Goal: Transaction & Acquisition: Purchase product/service

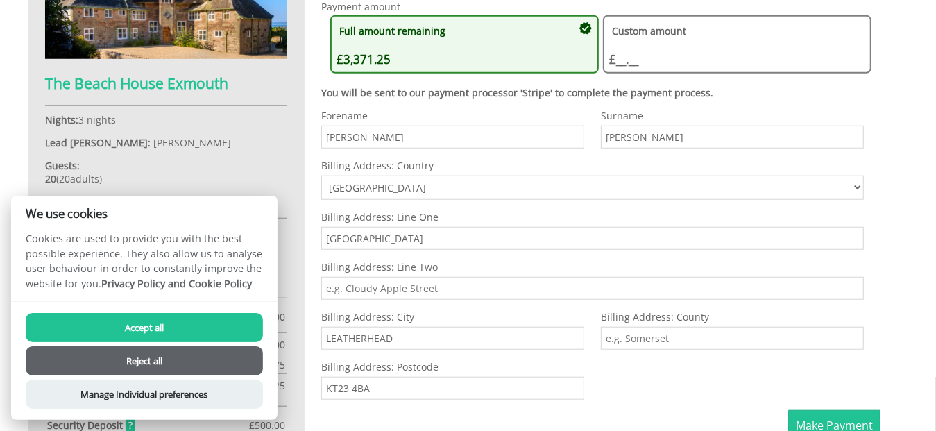
scroll to position [750, 0]
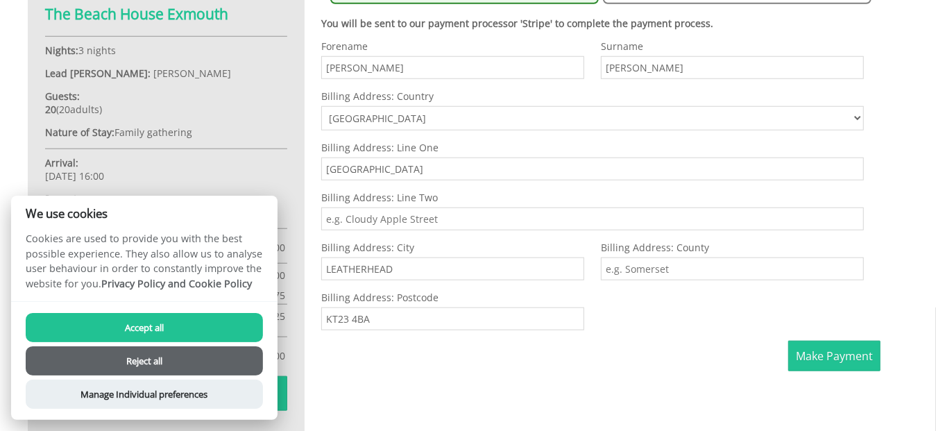
click at [642, 270] on input "Billing Address: County" at bounding box center [732, 268] width 263 height 23
type input "Surrey"
drag, startPoint x: 380, startPoint y: 417, endPoint x: 368, endPoint y: 338, distance: 79.2
click at [380, 417] on div "Your Booking: 651 The Beach House Exmouth Nights: 3 nights Lead Booker: Mrs Ann…" at bounding box center [459, 99] width 880 height 671
drag, startPoint x: 442, startPoint y: 221, endPoint x: 290, endPoint y: 217, distance: 152.6
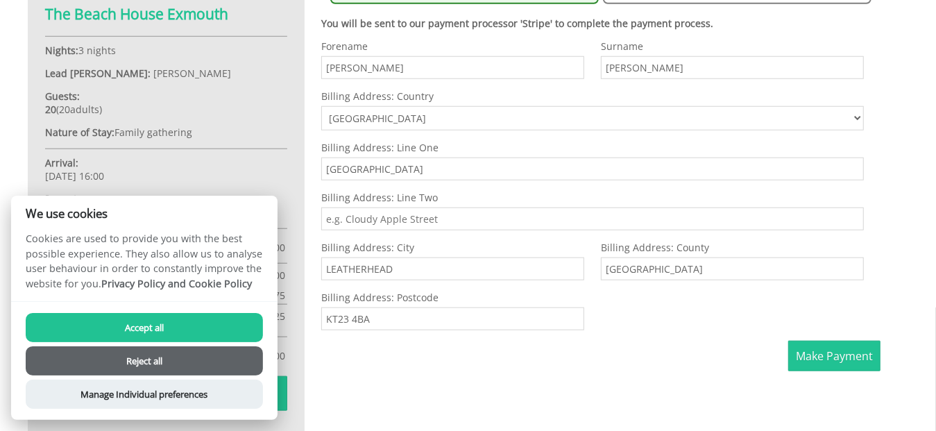
click at [290, 217] on div "Your Booking: 651 The Beach House Exmouth Nights: 3 nights Lead Booker: Mrs Ann…" at bounding box center [459, 99] width 880 height 671
click at [365, 219] on input "Billing Address: Line Two" at bounding box center [592, 218] width 542 height 23
drag, startPoint x: 431, startPoint y: 169, endPoint x: 438, endPoint y: 161, distance: 10.3
click at [561, 167] on input "Coach House Cottage, Eastwick Road, Great Bookham" at bounding box center [592, 168] width 542 height 23
click at [438, 161] on input "Coach House Cottage, Eastwick Road, Great Bookham" at bounding box center [592, 168] width 542 height 23
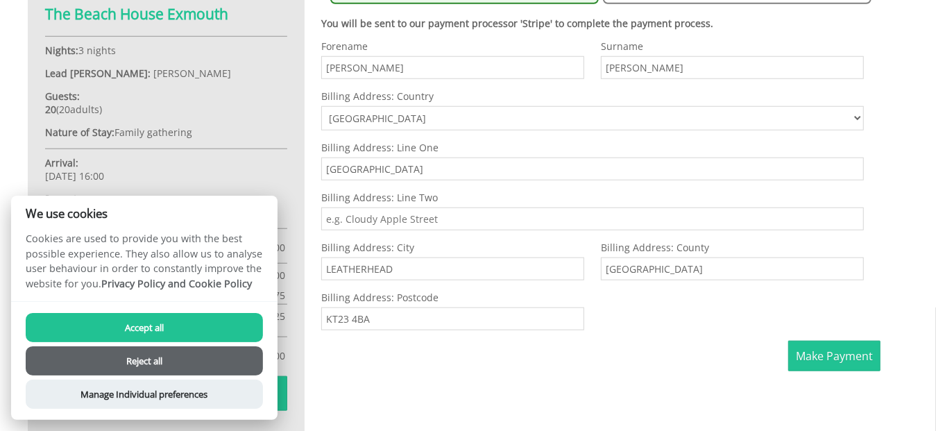
click at [432, 174] on input "Coach House Cottage, Eastwick Road, Great Bookham" at bounding box center [592, 168] width 542 height 23
drag, startPoint x: 429, startPoint y: 172, endPoint x: 588, endPoint y: 169, distance: 158.8
click at [588, 169] on input "Coach House Cottage, Eastwick Road, Great Bookham" at bounding box center [592, 168] width 542 height 23
click at [608, 217] on input "Billing Address: Line Two" at bounding box center [592, 218] width 542 height 23
type input "Eastwick Road"
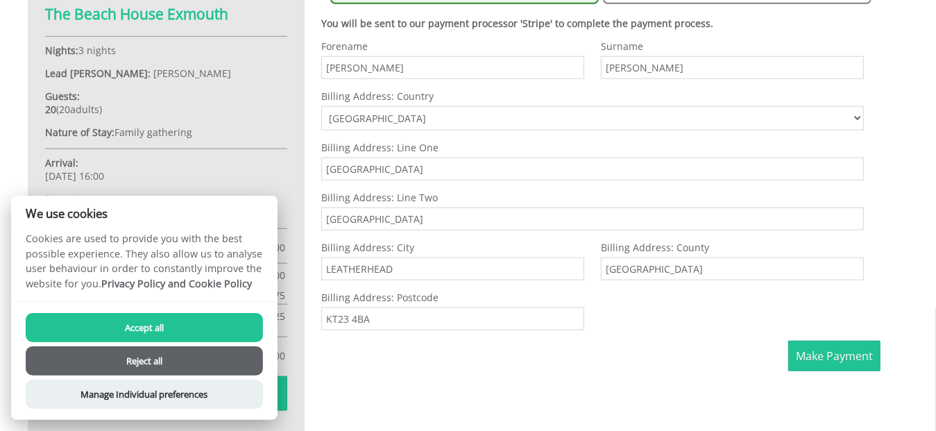
click at [425, 173] on input "Coach House Cottage, Eastwick Road, Great Bookham" at bounding box center [592, 168] width 542 height 23
drag, startPoint x: 423, startPoint y: 170, endPoint x: 605, endPoint y: 166, distance: 182.4
click at [605, 166] on input "Coach House Cottage, Eastwick Road, Great Bookham" at bounding box center [592, 168] width 542 height 23
type input "Coach House Cottage"
click at [597, 205] on div "Billing Address: Line Two Eastwick Road" at bounding box center [592, 211] width 542 height 40
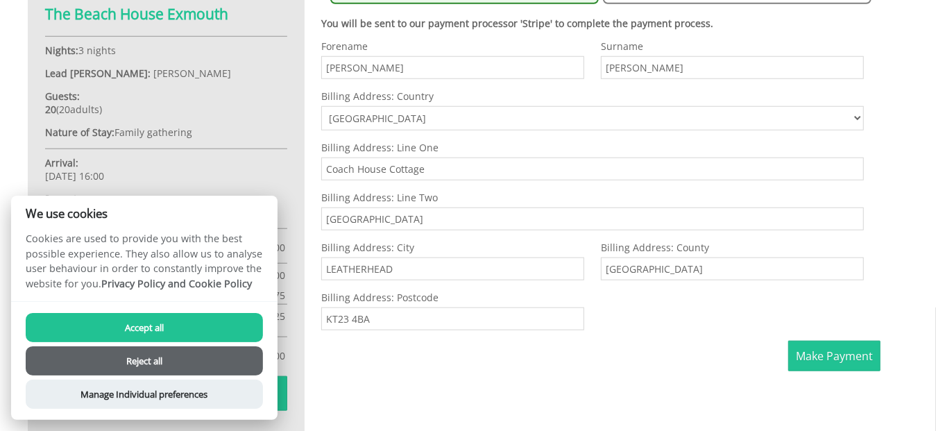
drag, startPoint x: 391, startPoint y: 269, endPoint x: 243, endPoint y: 260, distance: 148.0
type input "Great Bookham"
click at [639, 332] on div "Forename Anne Surname Beal Email annebeal@sky.com Phone Number +447734 835993 (…" at bounding box center [592, 190] width 559 height 301
click at [810, 349] on span "Make Payment" at bounding box center [833, 355] width 77 height 15
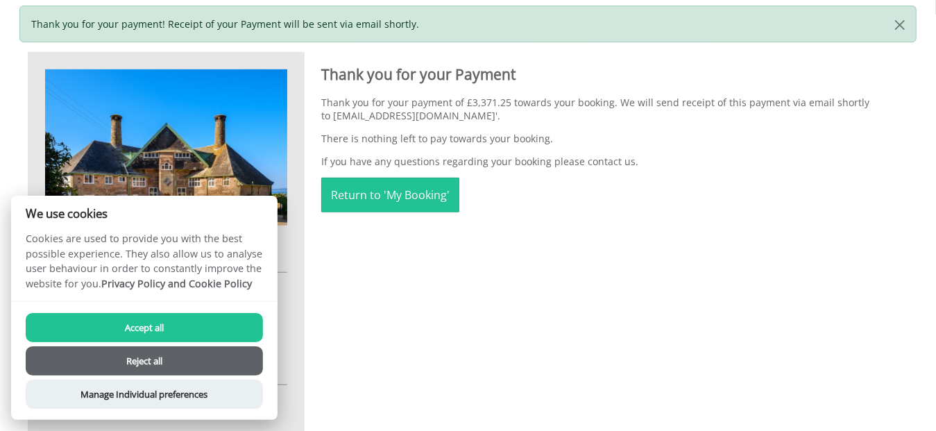
scroll to position [584, 0]
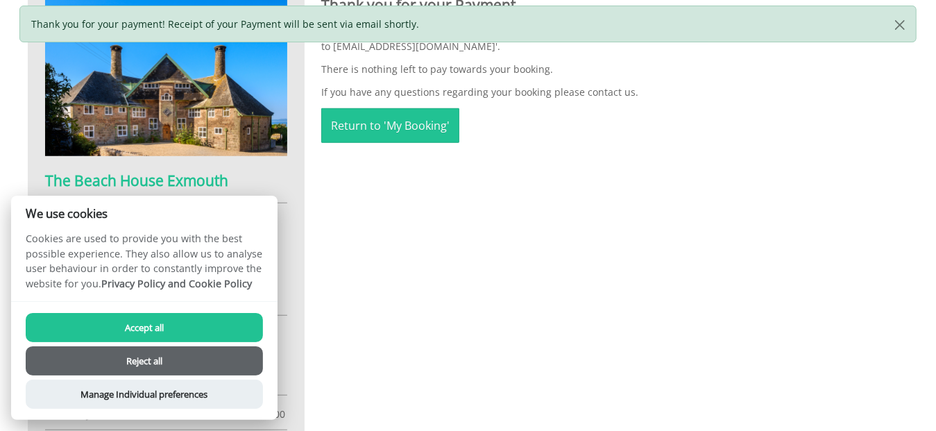
click at [169, 323] on button "Accept all" at bounding box center [144, 327] width 237 height 29
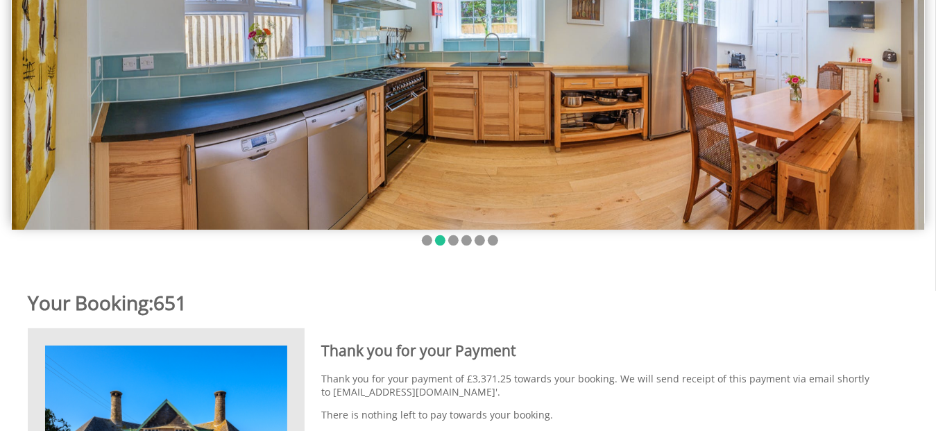
scroll to position [100, 0]
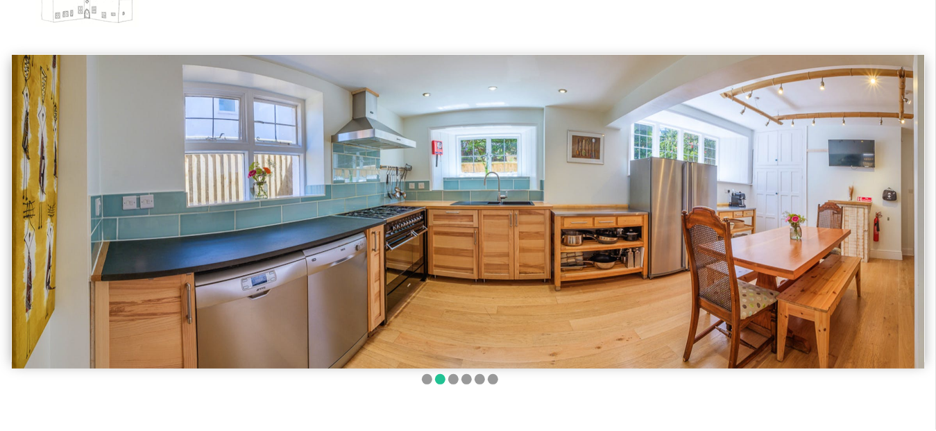
click at [878, 200] on img at bounding box center [468, 211] width 912 height 313
click at [329, 211] on img at bounding box center [468, 211] width 912 height 313
click at [417, 205] on img at bounding box center [468, 211] width 912 height 313
click at [451, 381] on li at bounding box center [453, 379] width 10 height 10
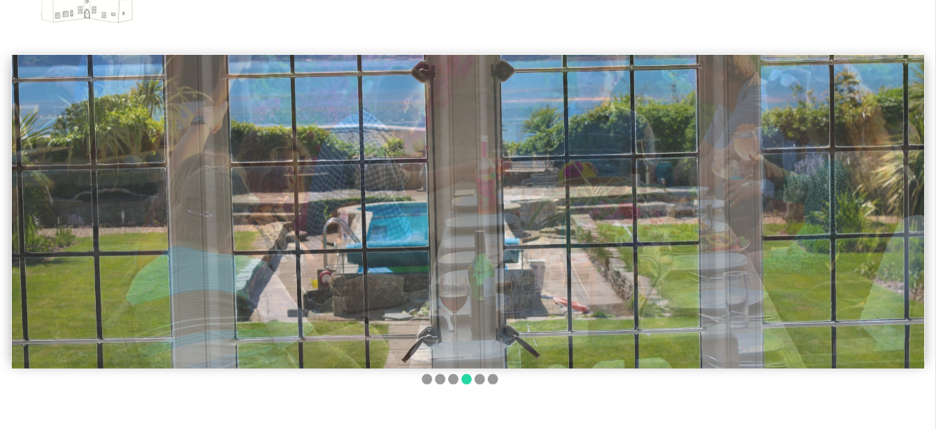
click at [468, 380] on li at bounding box center [466, 379] width 10 height 10
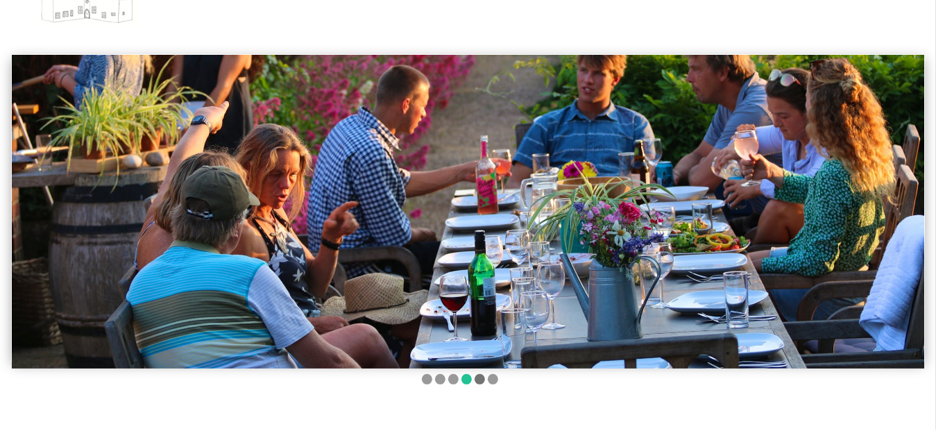
click at [481, 379] on li at bounding box center [479, 379] width 10 height 10
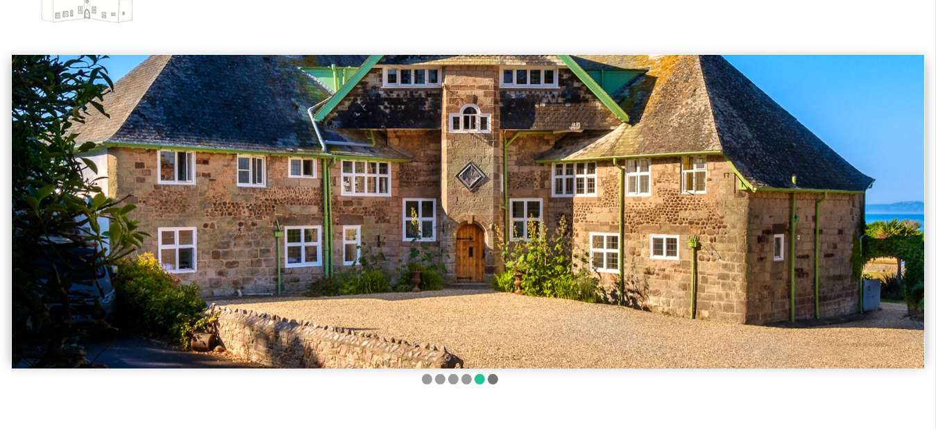
click at [493, 379] on li at bounding box center [493, 379] width 10 height 10
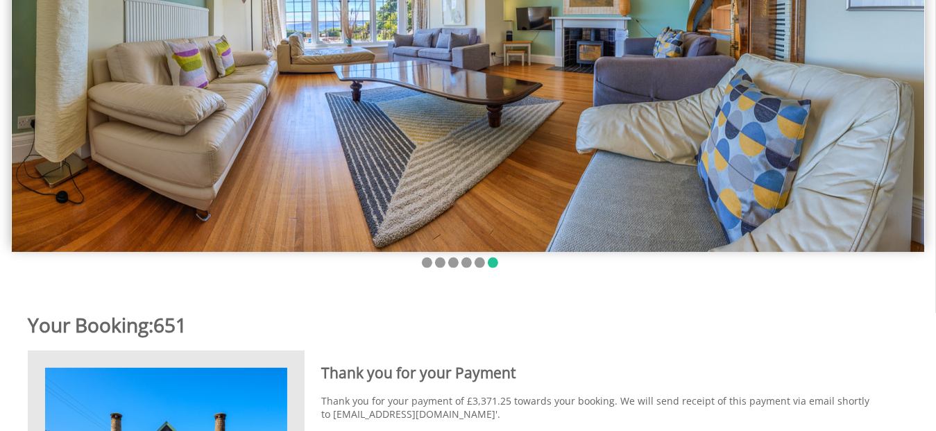
scroll to position [0, 0]
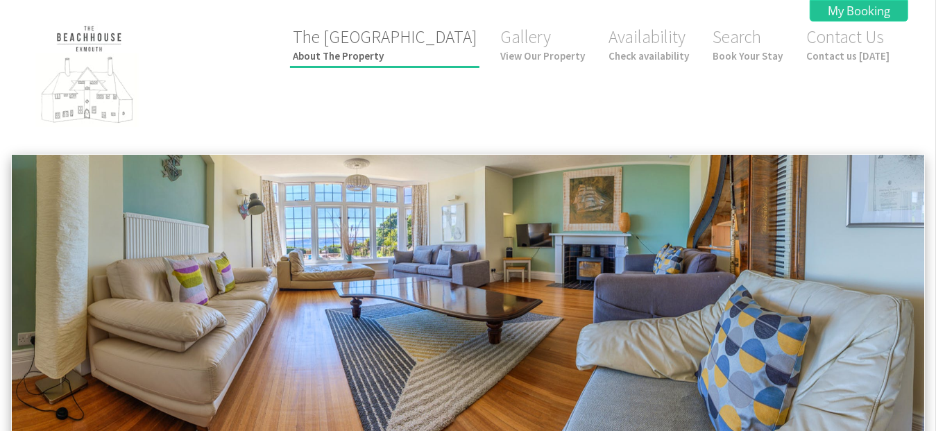
click at [384, 53] on small "About The Property" at bounding box center [385, 55] width 184 height 13
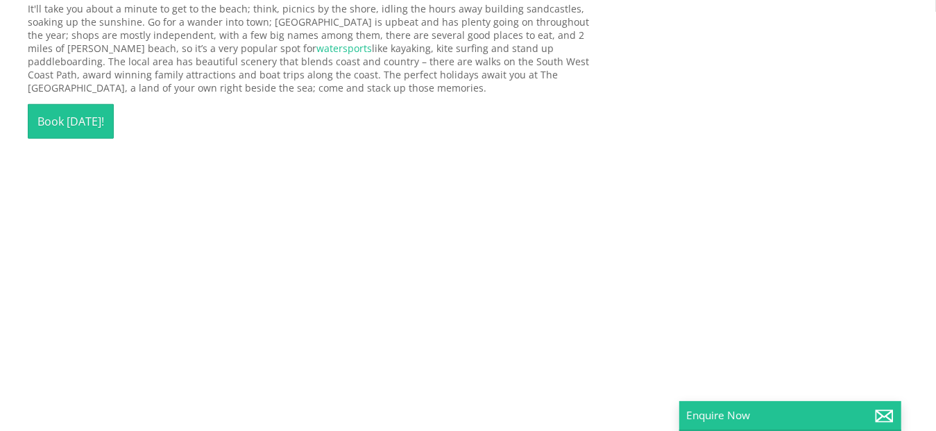
scroll to position [347, 0]
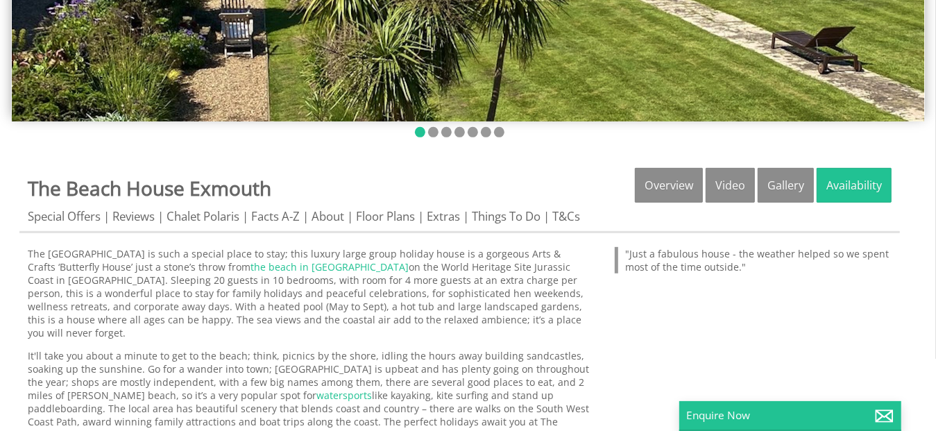
click at [390, 200] on div "Properties The Beach House Exmouth Overview Video Gallery Availability Special …" at bounding box center [459, 200] width 880 height 65
click at [396, 218] on link "Floor Plans" at bounding box center [385, 216] width 59 height 17
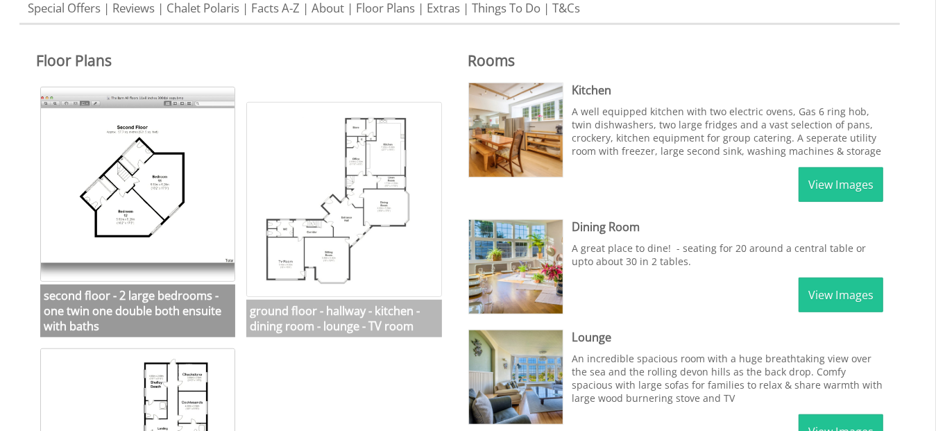
scroll to position [693, 0]
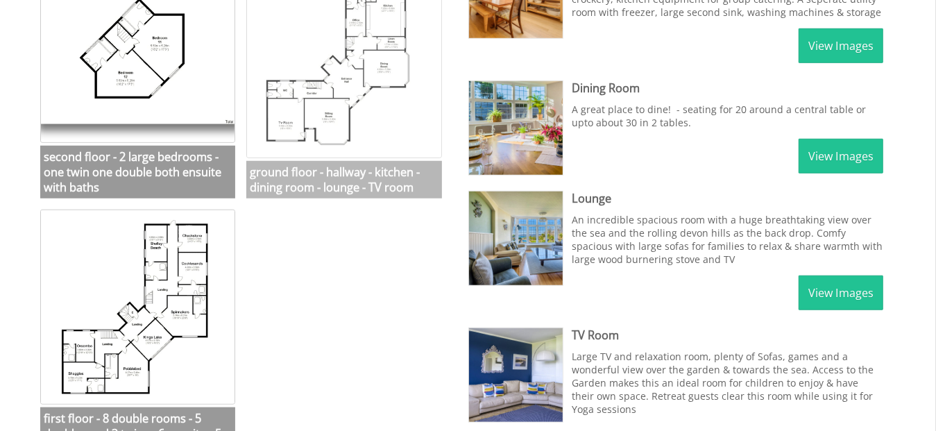
click at [346, 188] on h3 "ground floor - hallway - kitchen - dining room - lounge - TV room" at bounding box center [343, 179] width 195 height 37
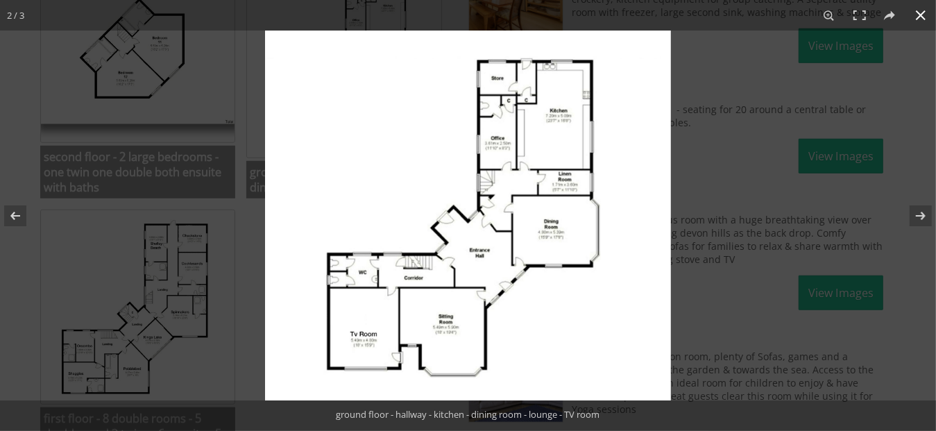
click at [133, 247] on div at bounding box center [468, 215] width 936 height 431
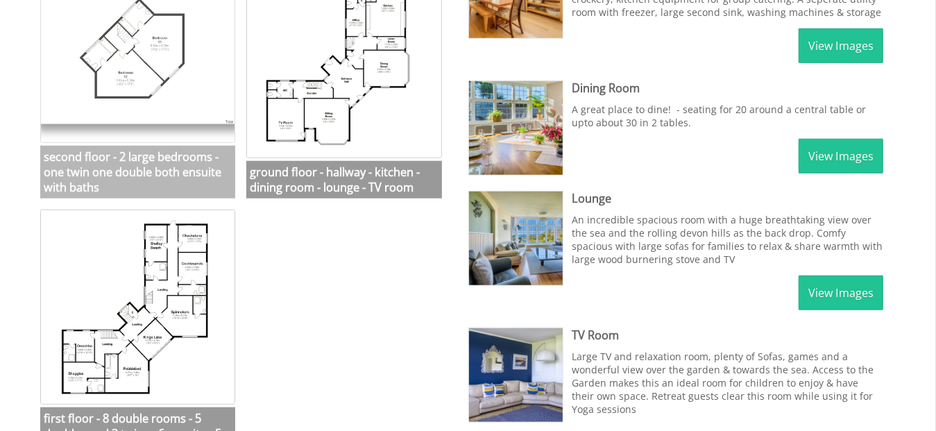
click at [112, 103] on img at bounding box center [137, 45] width 195 height 195
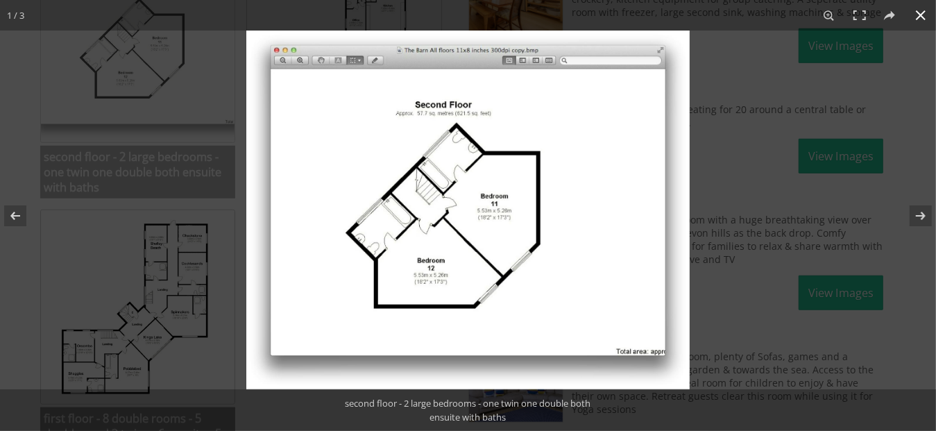
click at [112, 103] on div at bounding box center [468, 215] width 936 height 431
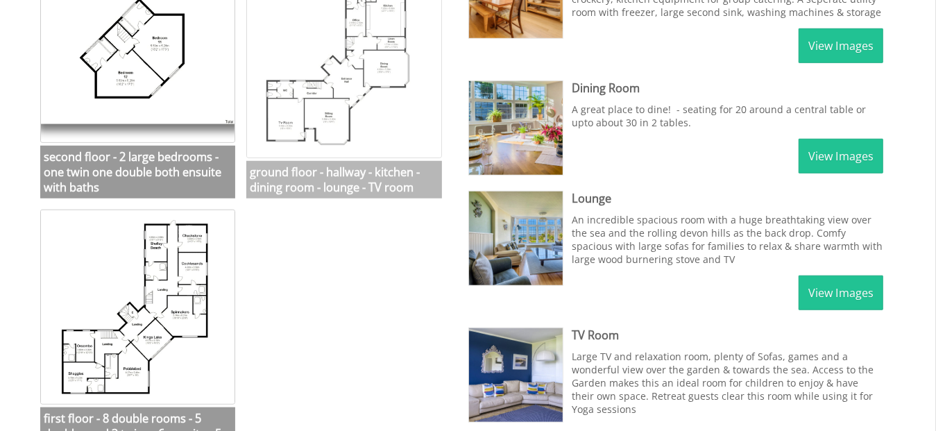
click at [321, 94] on img at bounding box center [343, 60] width 195 height 195
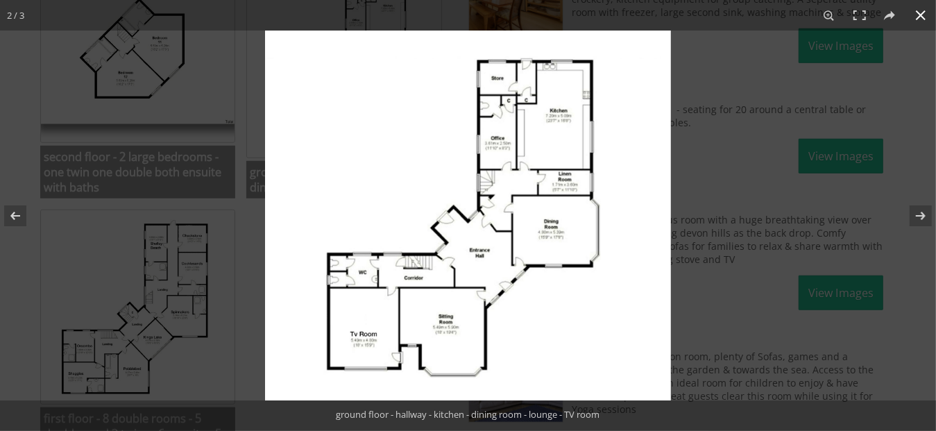
click at [915, 11] on button at bounding box center [920, 15] width 31 height 31
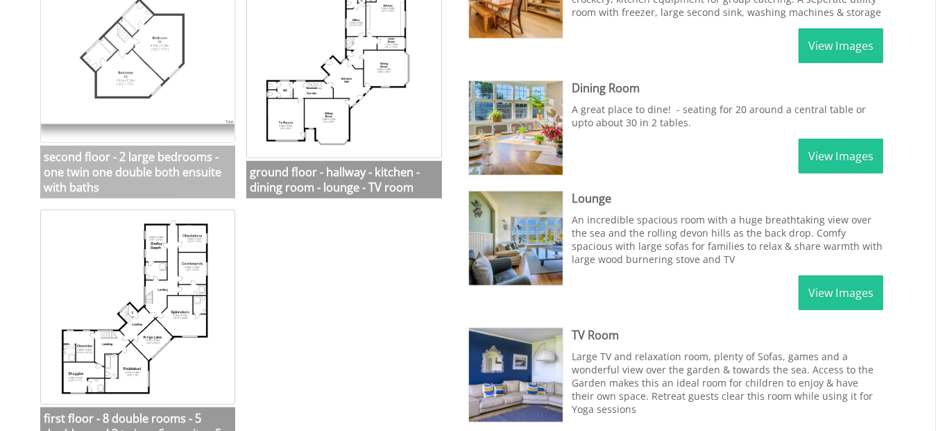
click at [110, 68] on img at bounding box center [137, 45] width 195 height 195
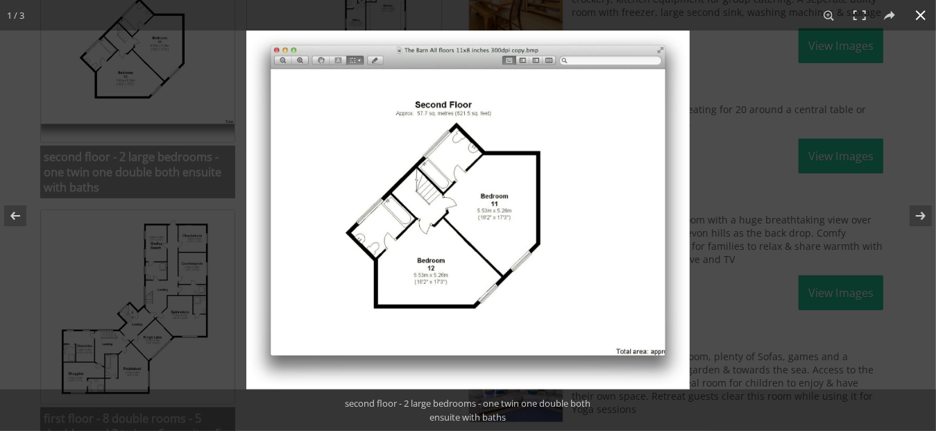
click at [216, 303] on div at bounding box center [468, 215] width 936 height 431
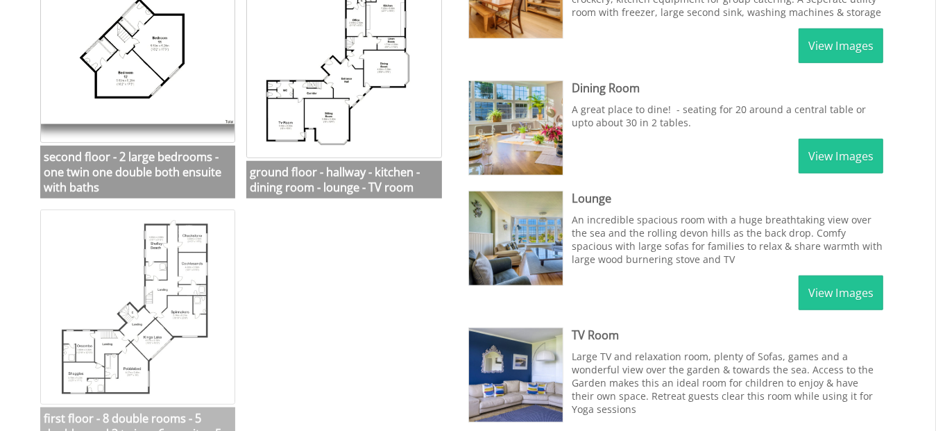
scroll to position [902, 0]
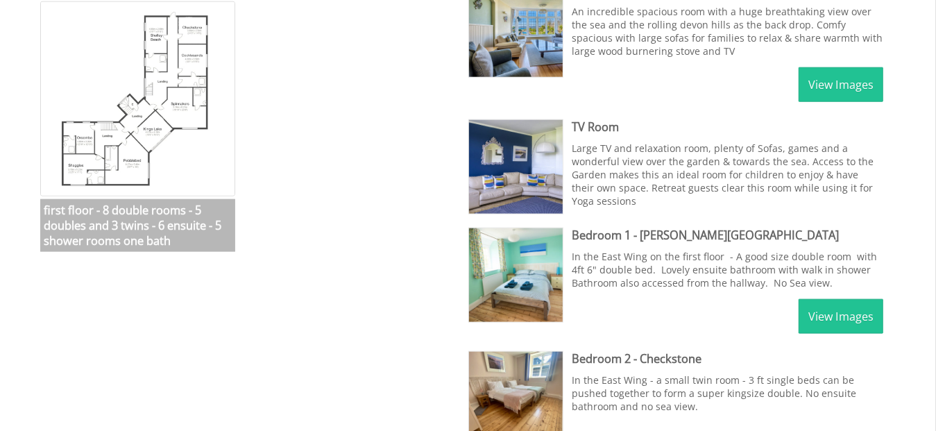
click at [126, 89] on img at bounding box center [137, 98] width 195 height 195
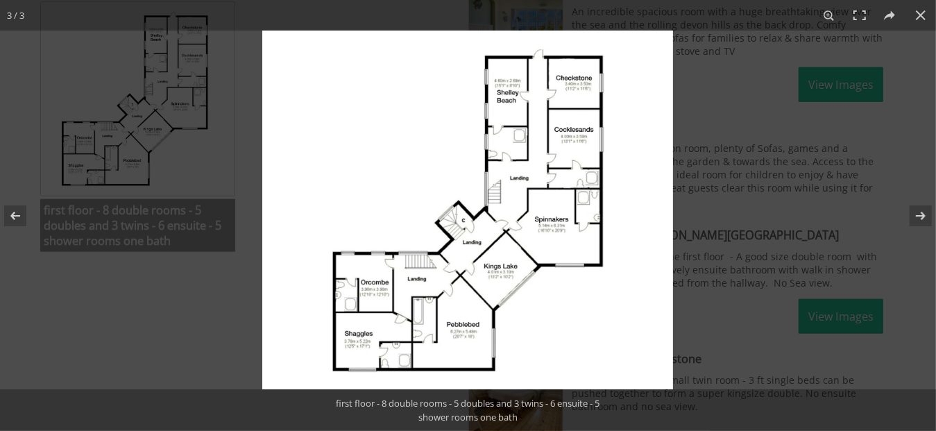
click at [394, 139] on img at bounding box center [467, 210] width 411 height 359
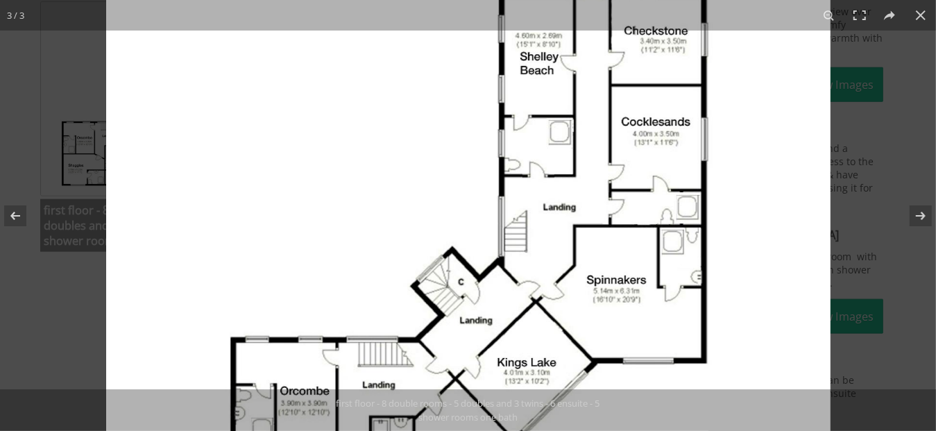
click at [394, 139] on img at bounding box center [468, 263] width 724 height 632
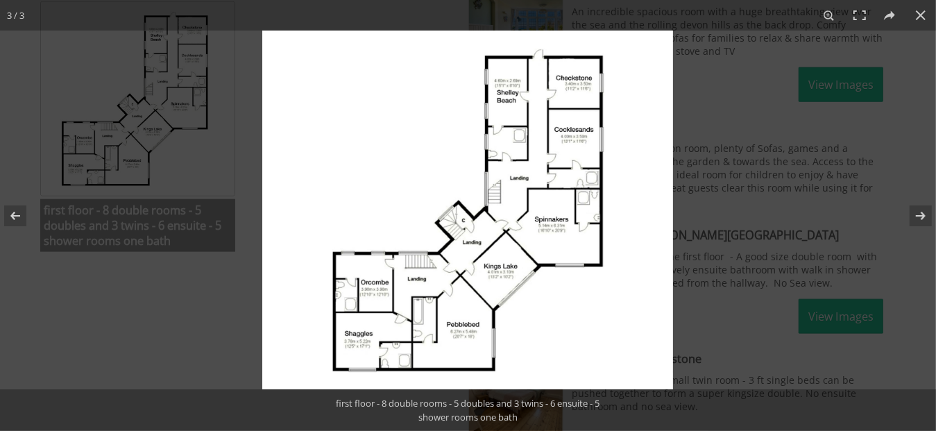
click at [453, 132] on img at bounding box center [467, 210] width 411 height 359
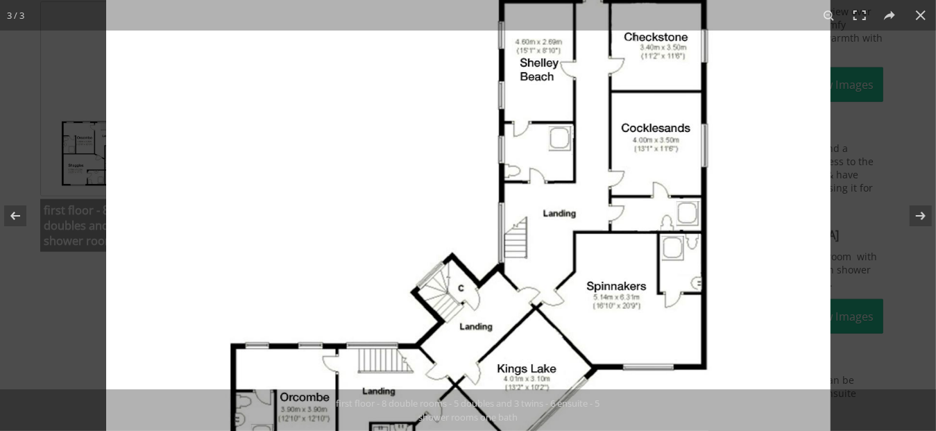
click at [453, 132] on img at bounding box center [468, 270] width 724 height 632
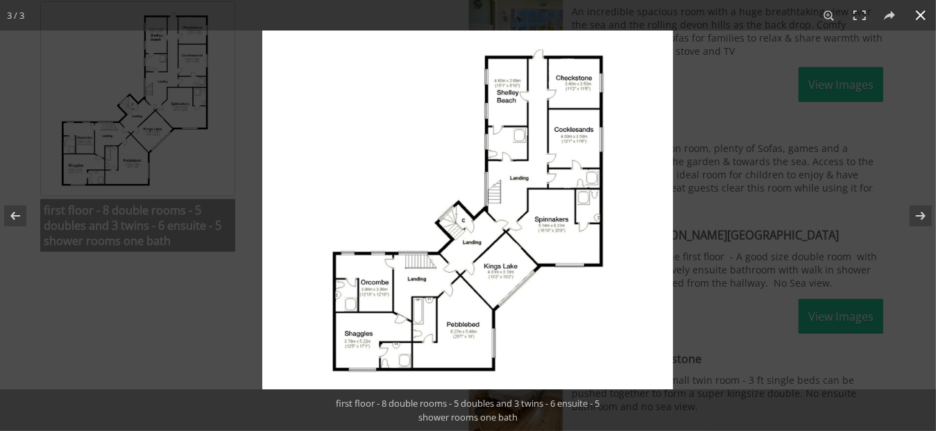
click at [927, 12] on button at bounding box center [920, 15] width 31 height 31
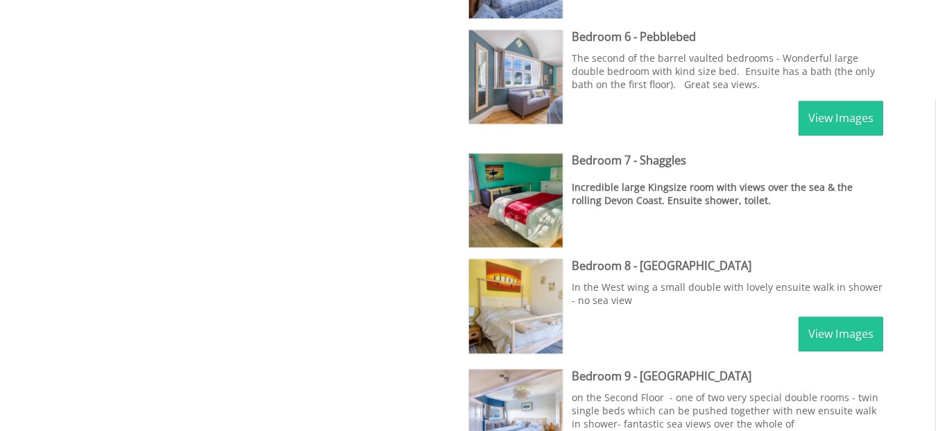
scroll to position [1526, 0]
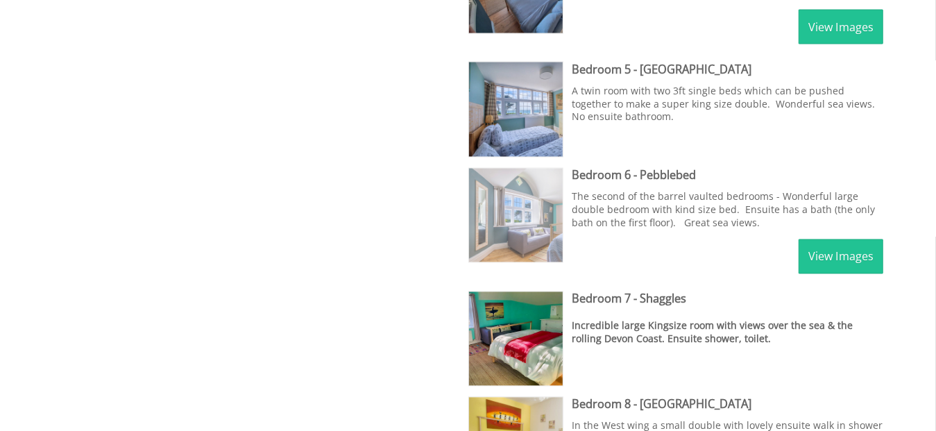
click at [533, 222] on img at bounding box center [516, 216] width 94 height 94
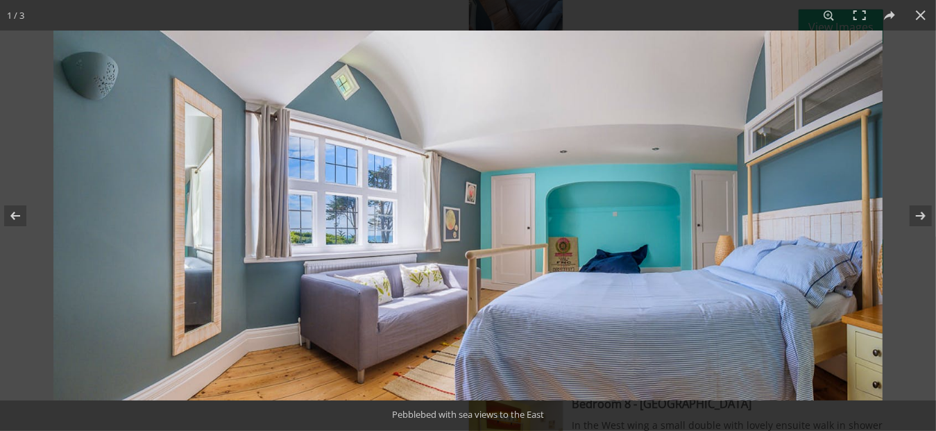
click at [447, 214] on img at bounding box center [467, 216] width 829 height 370
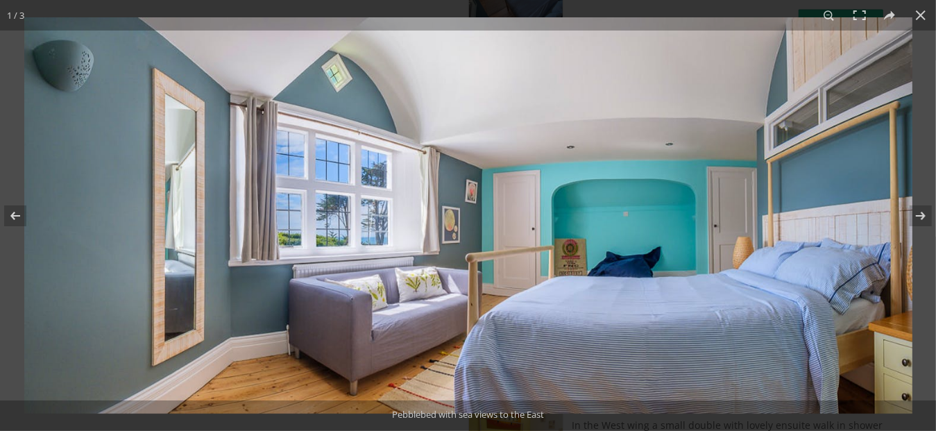
click at [447, 214] on img at bounding box center [468, 215] width 888 height 396
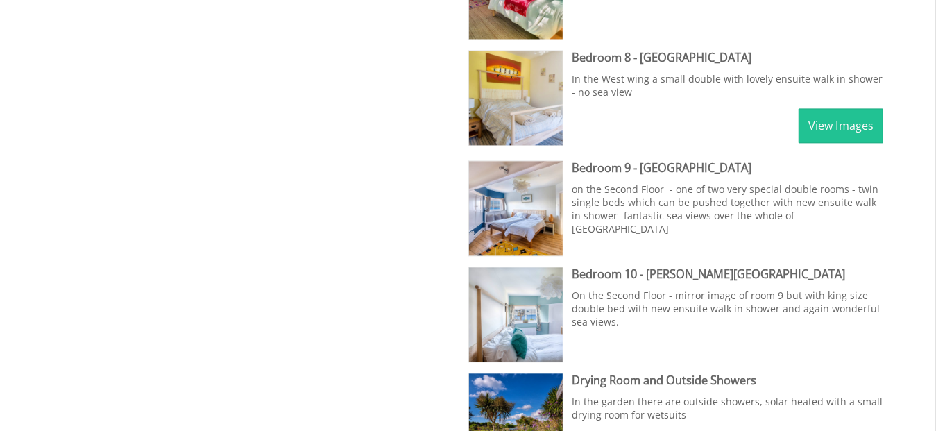
scroll to position [1803, 0]
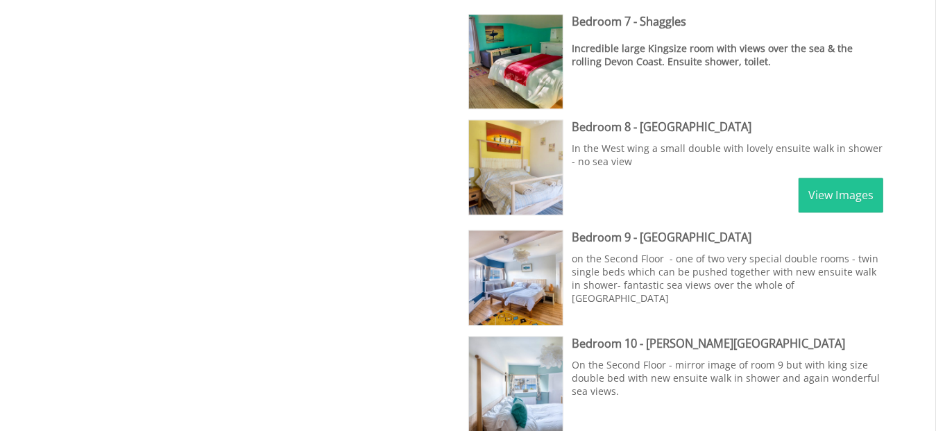
click at [870, 203] on link "View Images" at bounding box center [840, 195] width 85 height 35
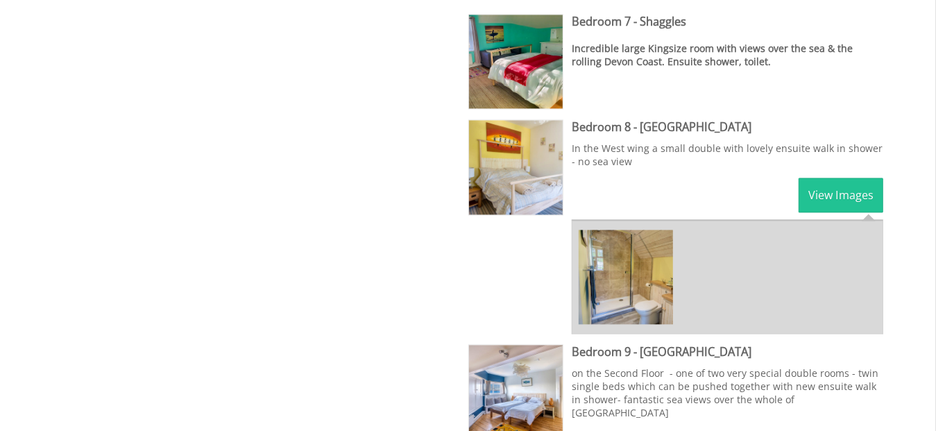
click at [632, 271] on img at bounding box center [625, 277] width 94 height 94
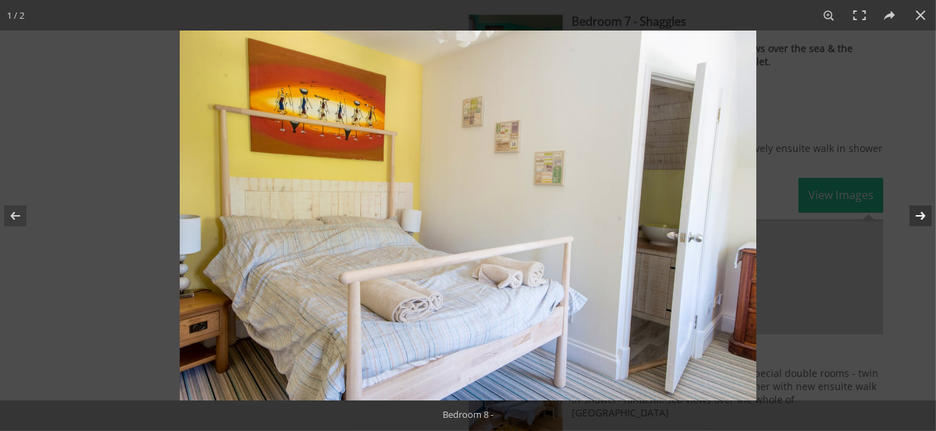
click at [915, 214] on button at bounding box center [911, 215] width 49 height 69
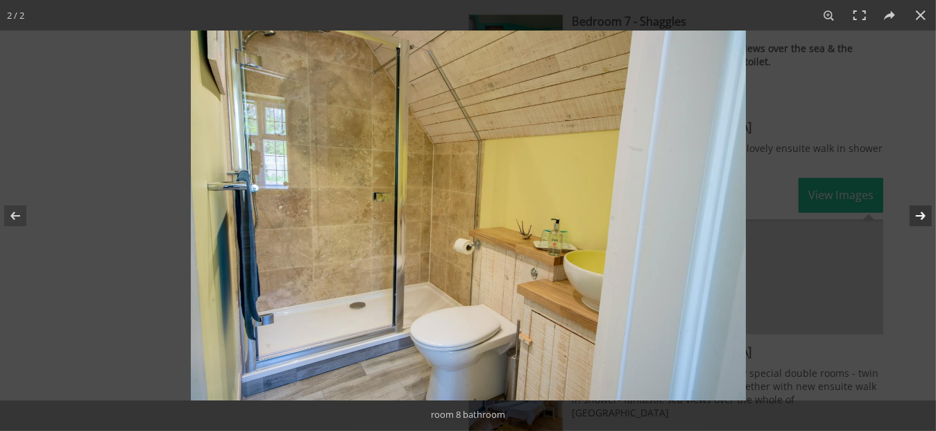
click at [915, 214] on button at bounding box center [911, 215] width 49 height 69
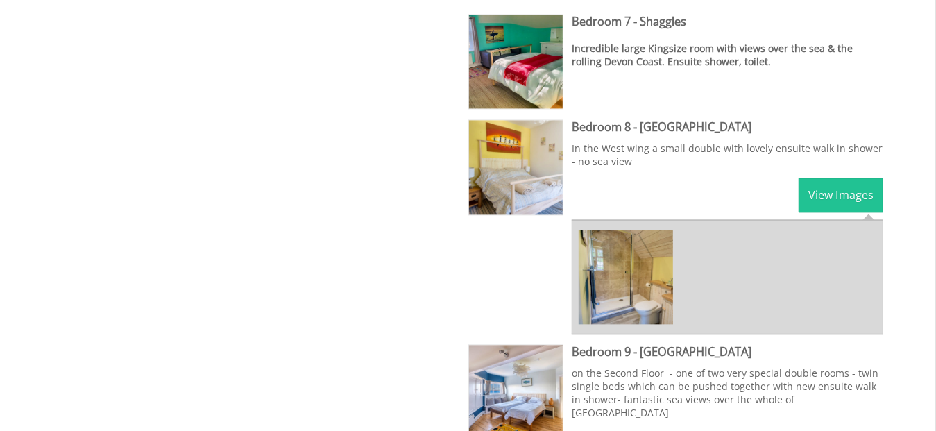
scroll to position [1595, 0]
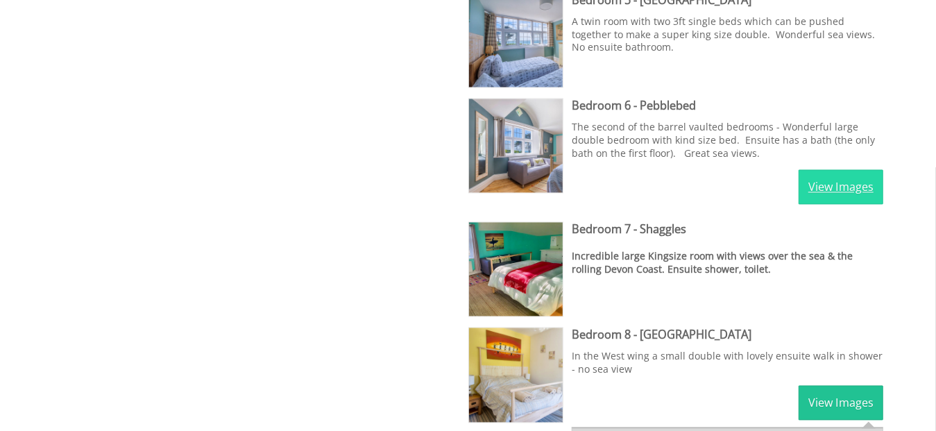
click at [868, 191] on link "View Images" at bounding box center [840, 187] width 85 height 35
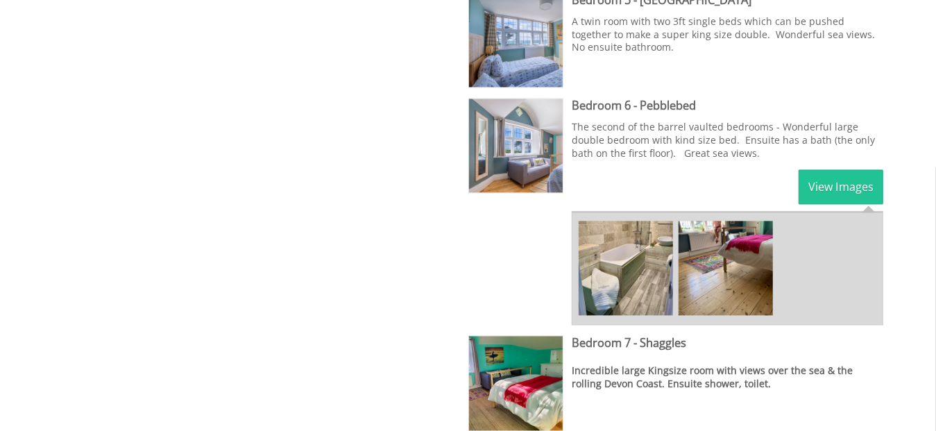
click at [592, 271] on img at bounding box center [625, 268] width 94 height 94
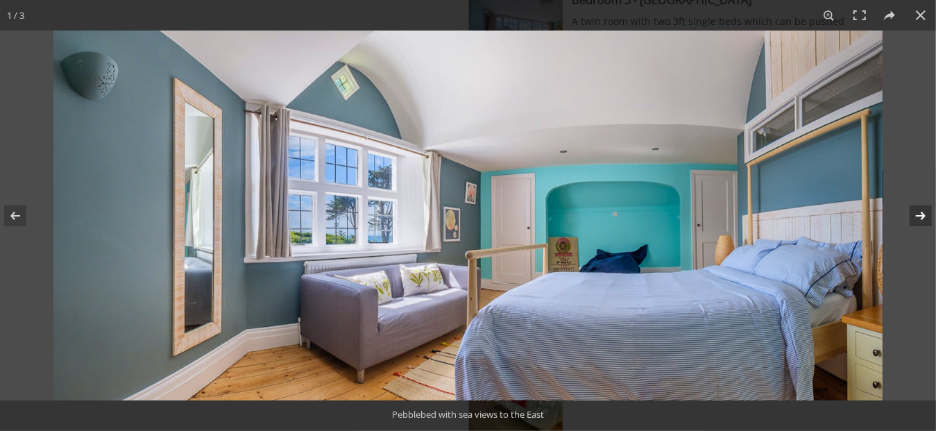
click at [917, 216] on button at bounding box center [911, 215] width 49 height 69
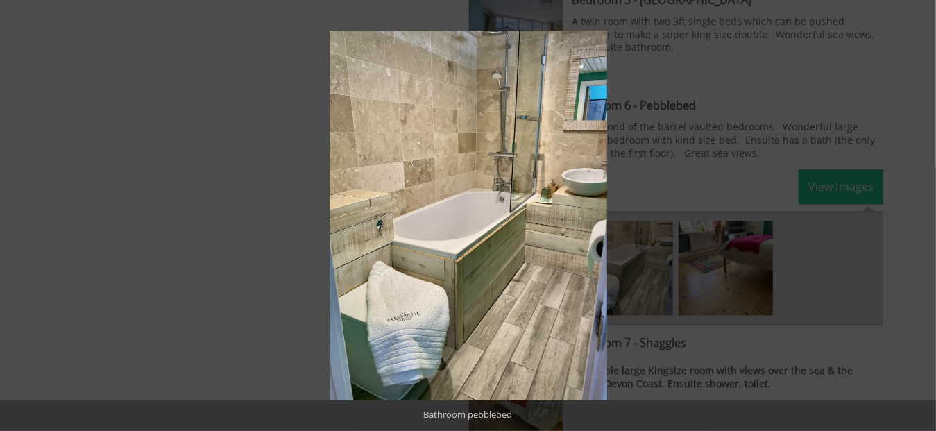
click at [917, 216] on button at bounding box center [911, 215] width 49 height 69
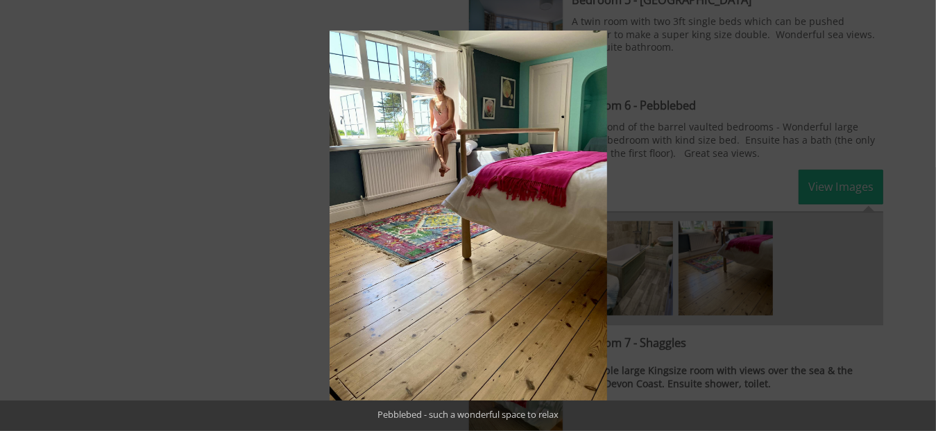
click at [917, 216] on button at bounding box center [911, 215] width 49 height 69
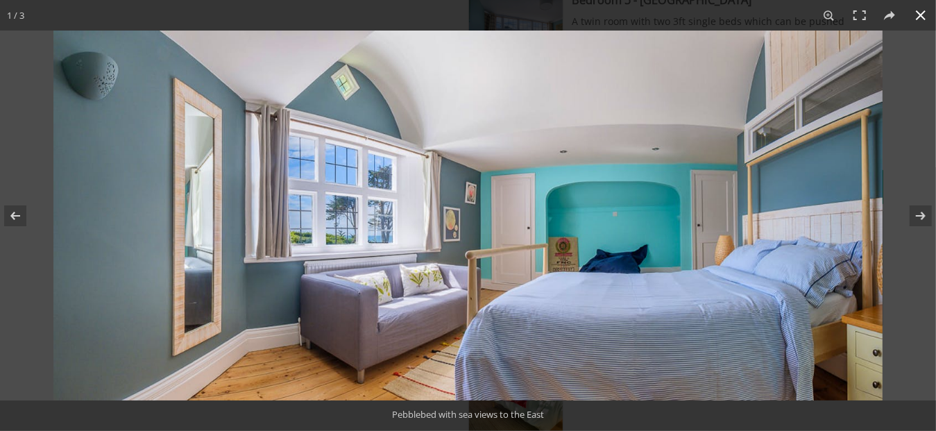
click at [921, 17] on button at bounding box center [920, 15] width 31 height 31
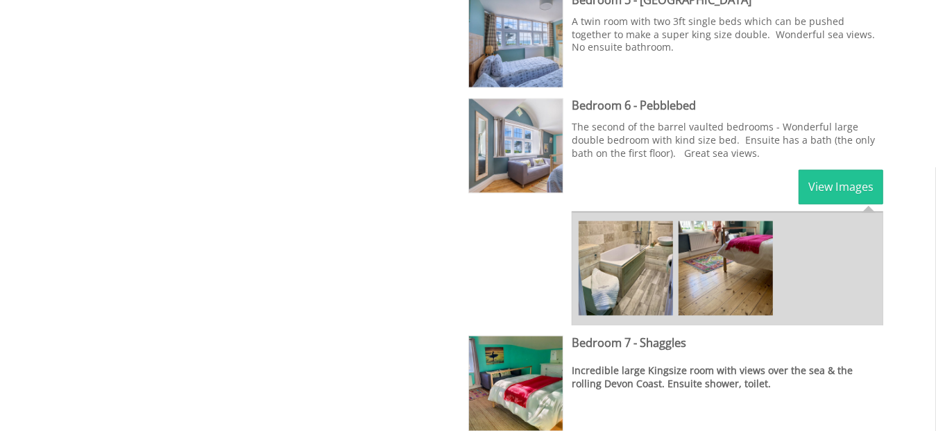
scroll to position [1387, 0]
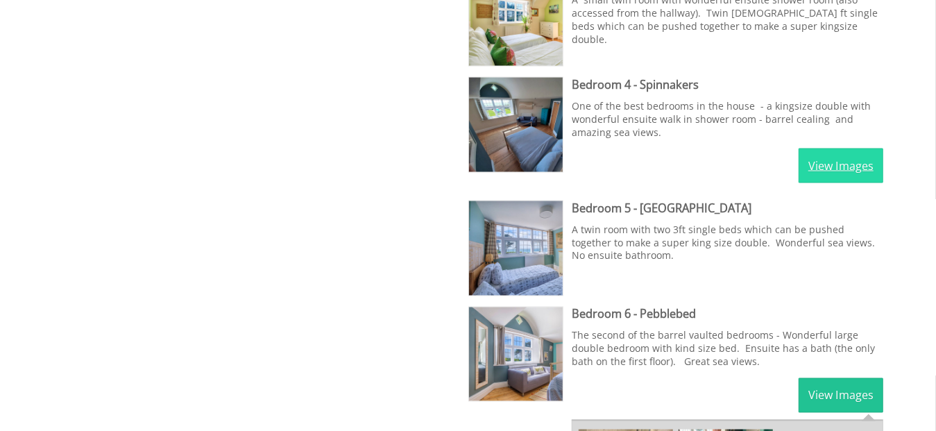
click at [859, 166] on link "View Images" at bounding box center [840, 165] width 85 height 35
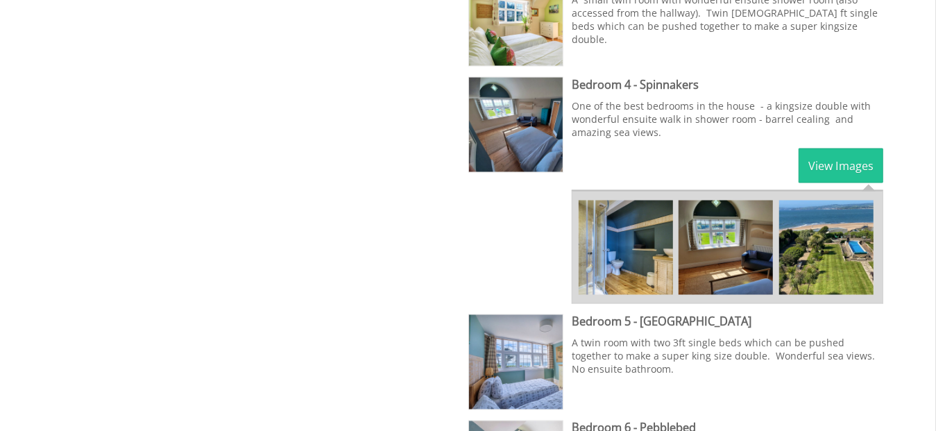
click at [635, 239] on img at bounding box center [625, 247] width 94 height 94
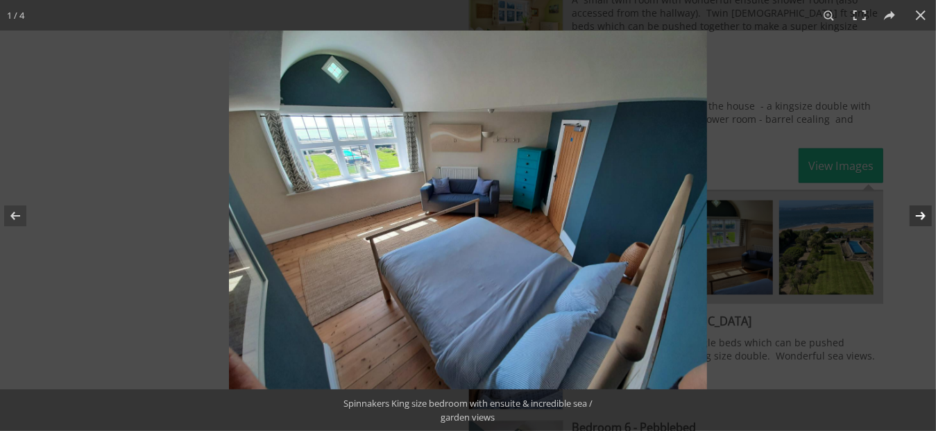
click at [923, 212] on button at bounding box center [911, 215] width 49 height 69
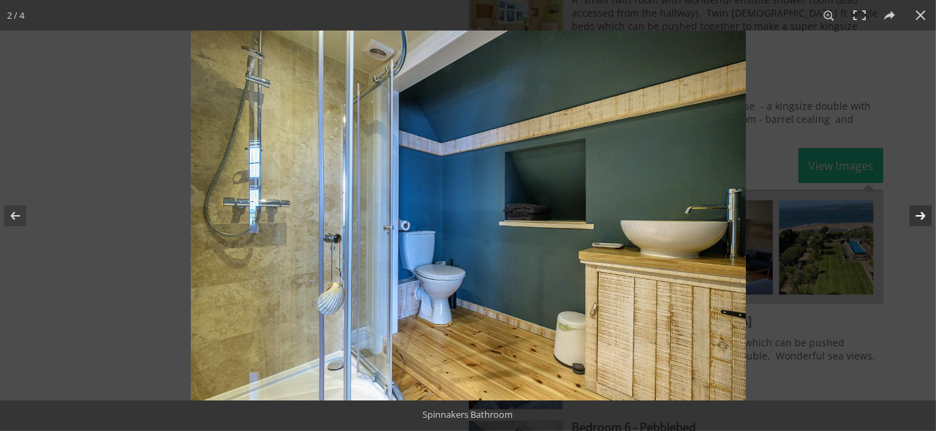
click at [923, 212] on button at bounding box center [911, 215] width 49 height 69
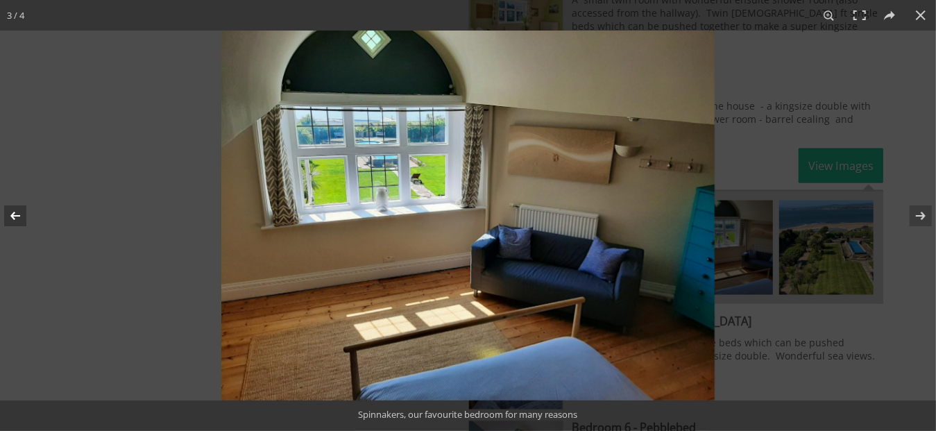
click at [10, 211] on button at bounding box center [24, 215] width 49 height 69
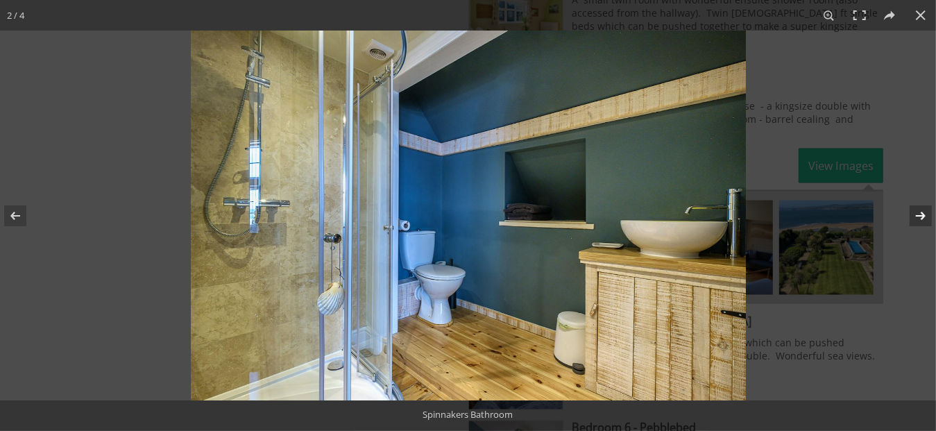
click at [915, 221] on button at bounding box center [911, 215] width 49 height 69
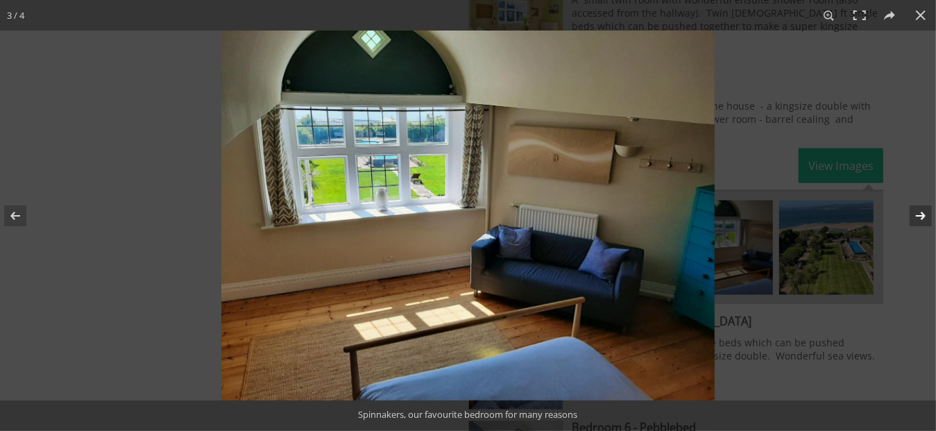
click at [915, 221] on button at bounding box center [911, 215] width 49 height 69
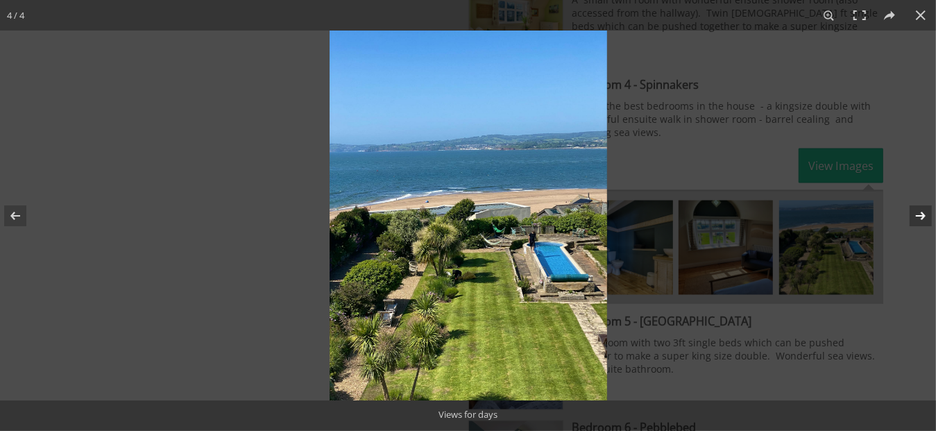
click at [915, 221] on button at bounding box center [911, 215] width 49 height 69
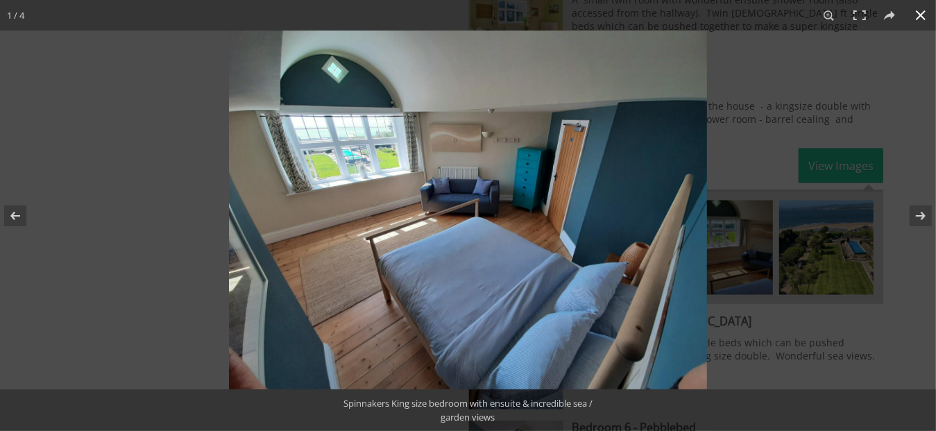
click at [920, 19] on button at bounding box center [920, 15] width 31 height 31
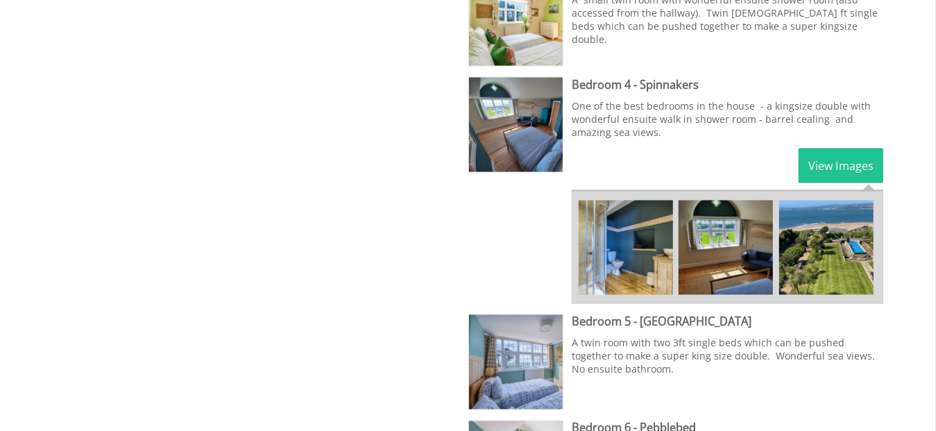
scroll to position [1040, 0]
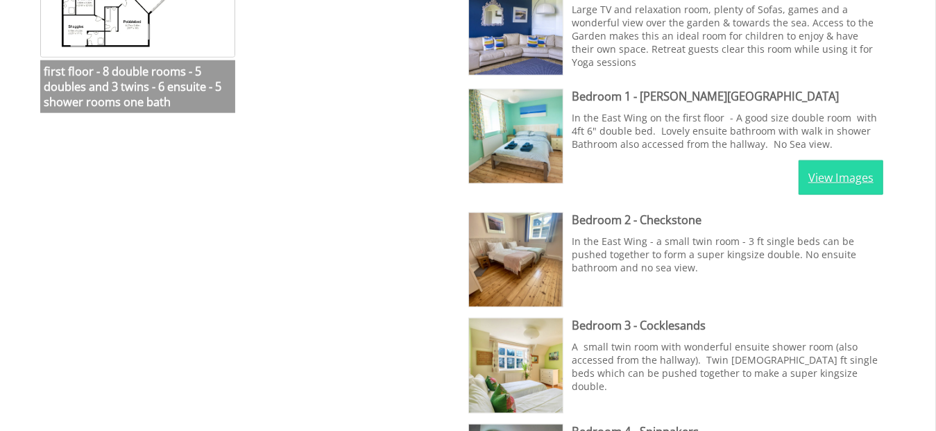
click at [865, 171] on link "View Images" at bounding box center [840, 177] width 85 height 35
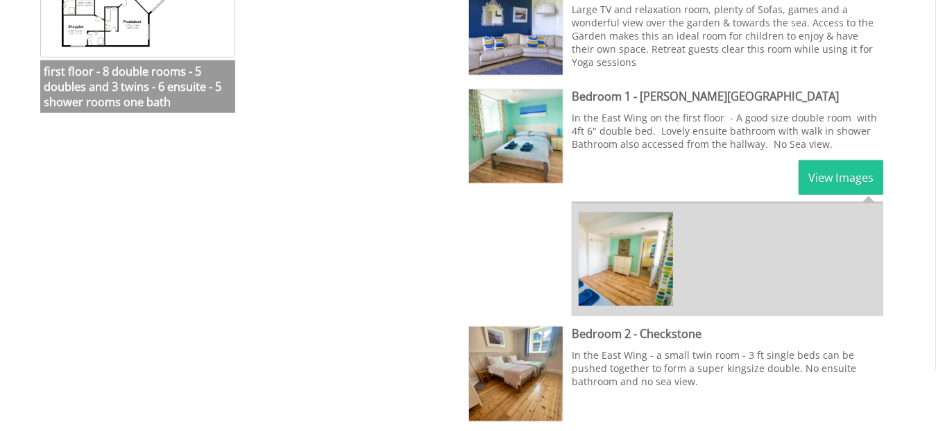
click at [615, 234] on img at bounding box center [625, 259] width 94 height 94
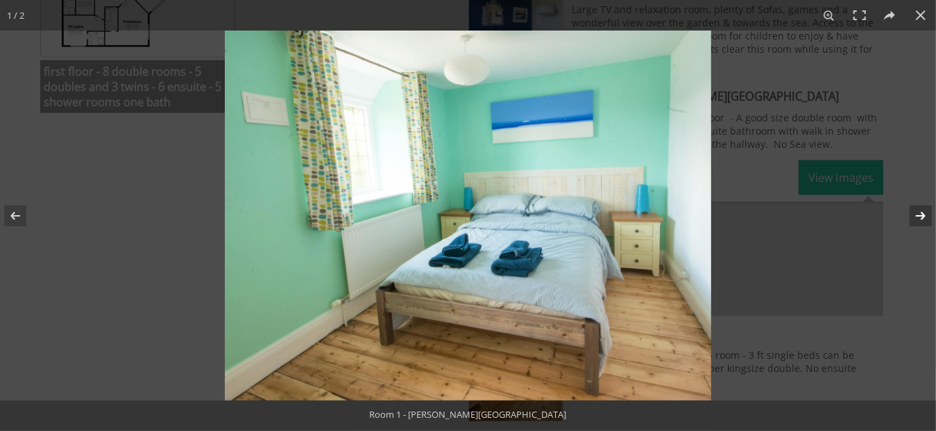
click at [922, 218] on button at bounding box center [911, 215] width 49 height 69
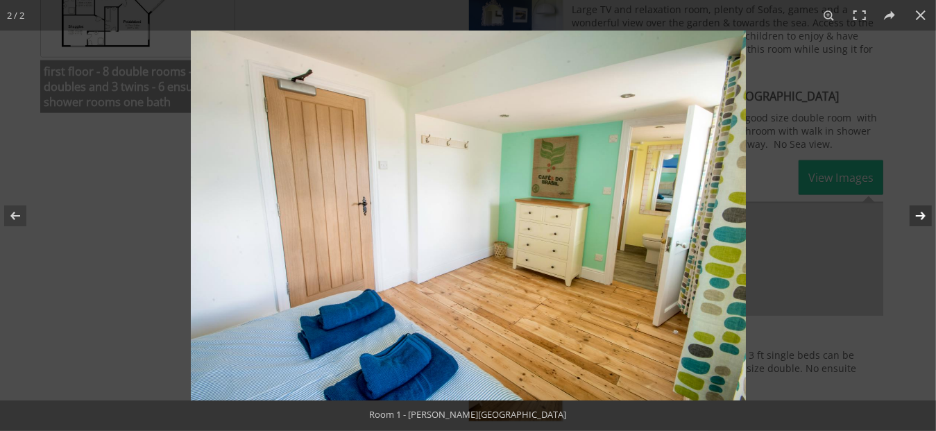
click at [922, 218] on button at bounding box center [911, 215] width 49 height 69
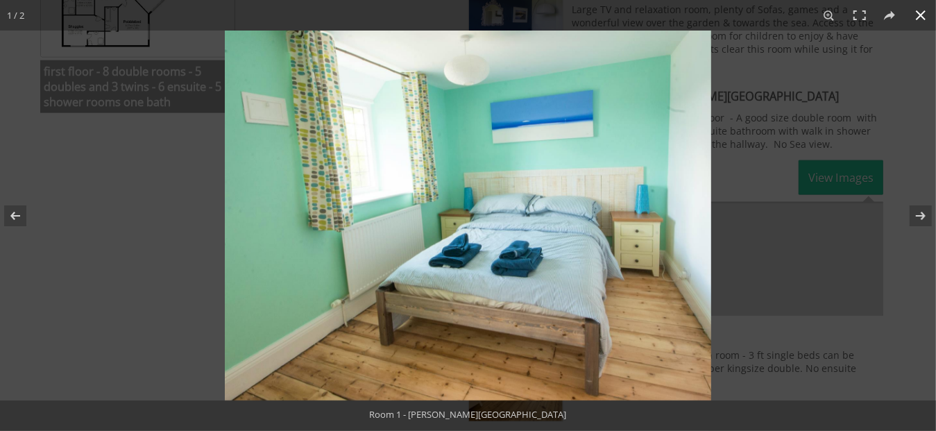
click at [917, 20] on button at bounding box center [920, 15] width 31 height 31
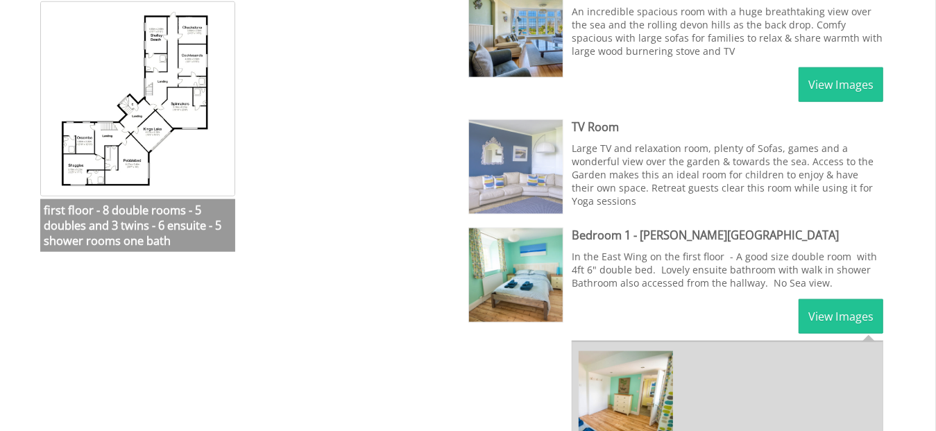
scroll to position [832, 0]
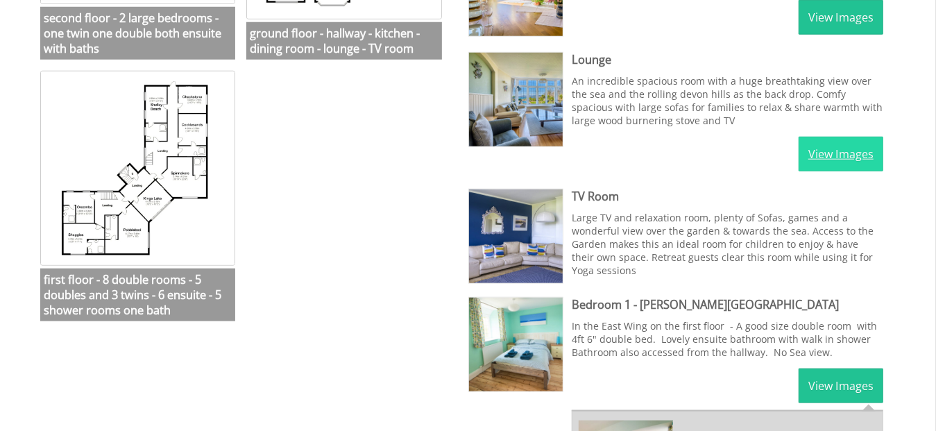
click at [843, 154] on link "View Images" at bounding box center [840, 154] width 85 height 35
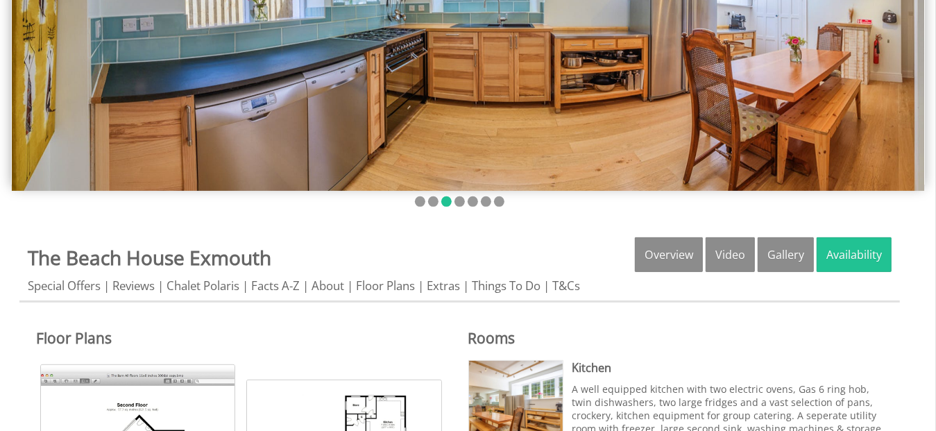
scroll to position [0, 0]
